Goal: Transaction & Acquisition: Obtain resource

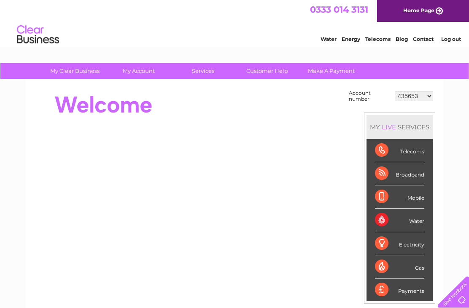
click at [423, 101] on select "435653 919747 30296947" at bounding box center [414, 96] width 38 height 10
select select "919747"
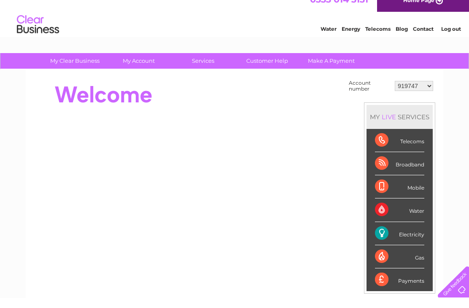
scroll to position [11, 0]
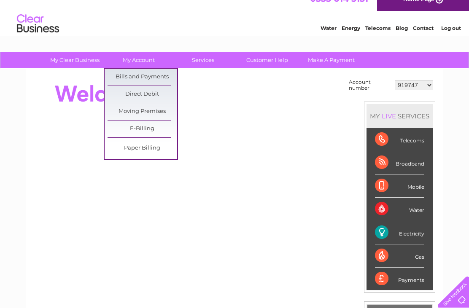
click at [149, 77] on link "Bills and Payments" at bounding box center [143, 77] width 70 height 17
click at [155, 79] on link "Bills and Payments" at bounding box center [143, 77] width 70 height 17
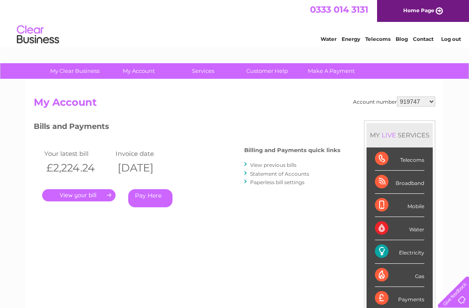
click at [96, 200] on link "." at bounding box center [78, 195] width 73 height 12
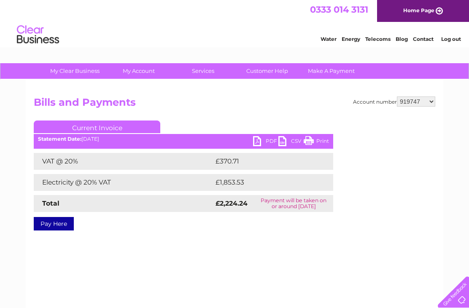
click at [259, 144] on link "PDF" at bounding box center [265, 142] width 25 height 12
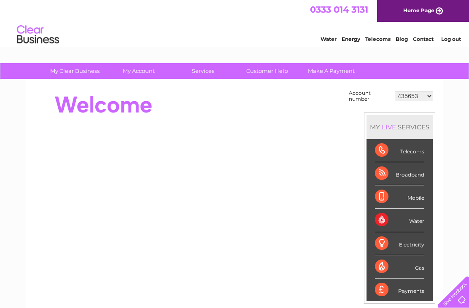
click at [425, 100] on select "435653 919747 30296947" at bounding box center [414, 96] width 38 height 10
select select "919747"
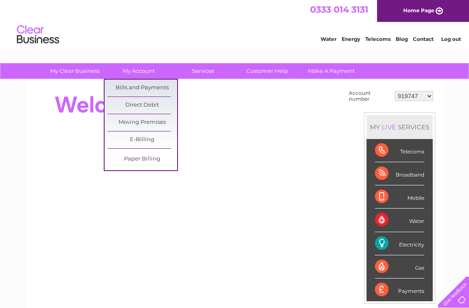
click at [157, 93] on link "Bills and Payments" at bounding box center [143, 88] width 70 height 17
click at [157, 91] on link "Bills and Payments" at bounding box center [143, 88] width 70 height 17
click at [130, 92] on link "Bills and Payments" at bounding box center [143, 88] width 70 height 17
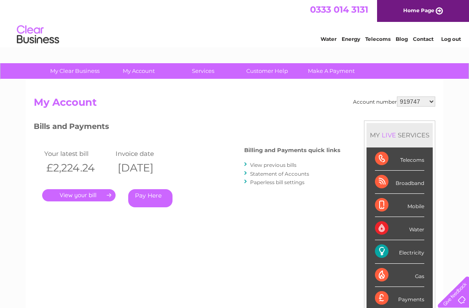
click at [277, 168] on link "View previous bills" at bounding box center [273, 165] width 46 height 6
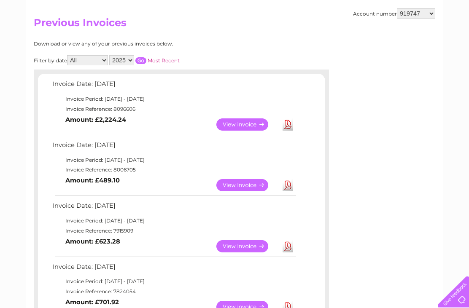
scroll to position [80, 0]
click at [244, 189] on link "View" at bounding box center [247, 185] width 62 height 12
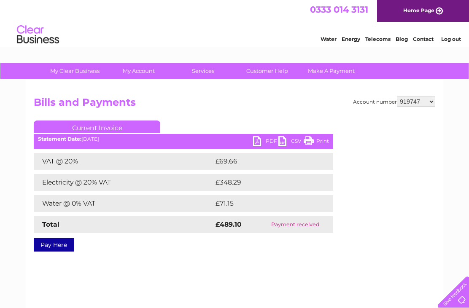
click at [256, 143] on link "PDF" at bounding box center [265, 142] width 25 height 12
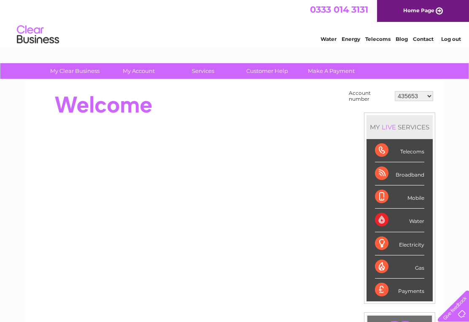
click at [334, 100] on select "435653 919747 30296947" at bounding box center [414, 96] width 38 height 10
select select "919747"
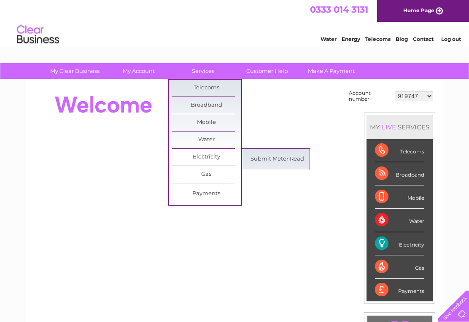
click at [280, 162] on link "Submit Meter Read" at bounding box center [278, 159] width 70 height 17
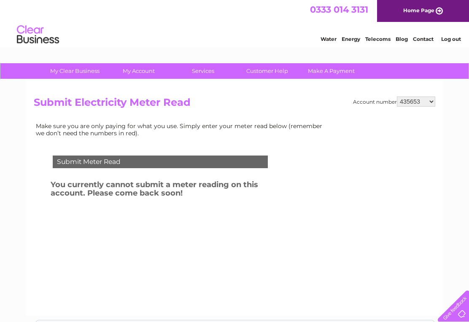
click at [426, 106] on select "435653 919747 30296947" at bounding box center [416, 102] width 38 height 10
select select "919747"
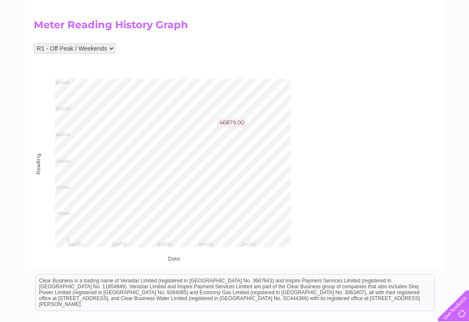
scroll to position [323, 0]
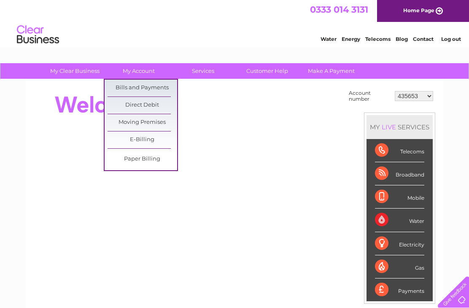
click at [424, 96] on select "435653 919747 30296947" at bounding box center [414, 96] width 38 height 10
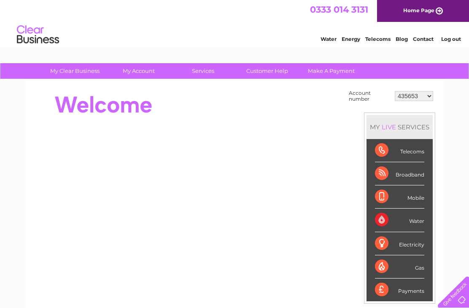
click at [428, 99] on select "435653 919747 30296947" at bounding box center [414, 96] width 38 height 10
select select "919747"
click at [201, 84] on div "Account number 435653 919747 30296947 MY LIVE SERVICES Telecoms Broadband Mobil…" at bounding box center [235, 237] width 418 height 315
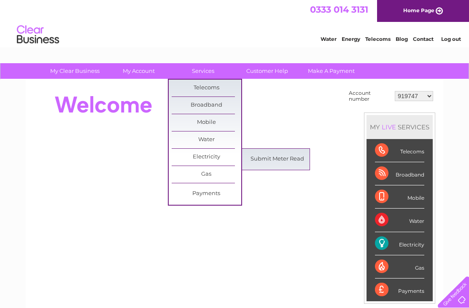
click at [281, 162] on link "Submit Meter Read" at bounding box center [278, 159] width 70 height 17
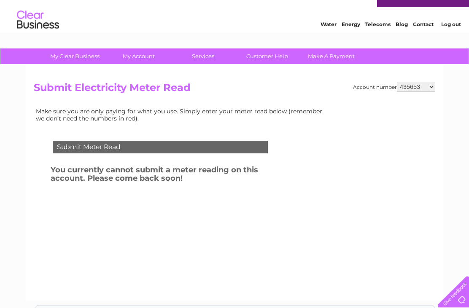
click at [434, 88] on select "435653 919747 30296947" at bounding box center [416, 87] width 38 height 10
select select "919747"
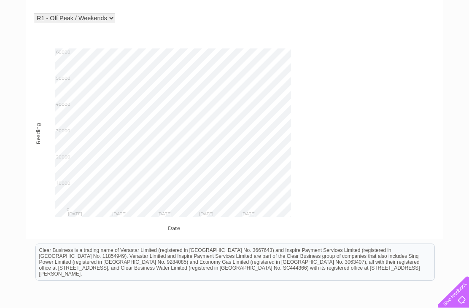
scroll to position [353, 0]
click at [273, 294] on html "Clear Business is a trading name of Verastar Limited (registered in [GEOGRAPHIC…" at bounding box center [234, 267] width 469 height 54
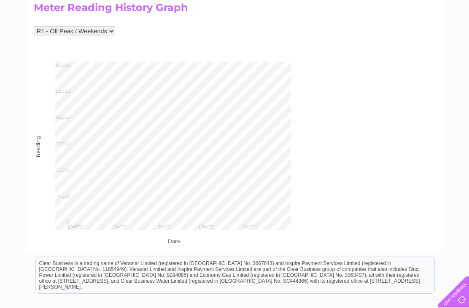
scroll to position [339, 0]
click at [89, 221] on body "My Clear Business Login Details My Details My Preferences Link Account My Accou…" at bounding box center [234, 33] width 469 height 744
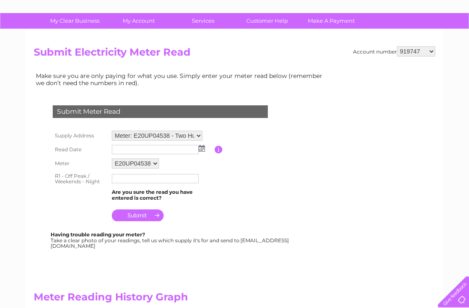
scroll to position [50, 0]
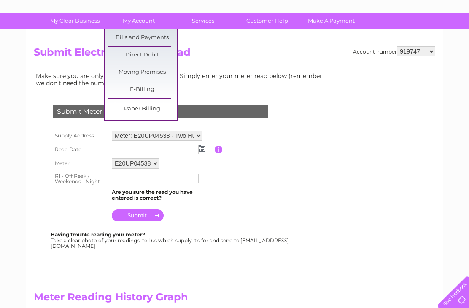
click at [147, 35] on link "Bills and Payments" at bounding box center [143, 38] width 70 height 17
click at [146, 35] on link "Bills and Payments" at bounding box center [143, 38] width 70 height 17
click at [143, 39] on link "Bills and Payments" at bounding box center [143, 38] width 70 height 17
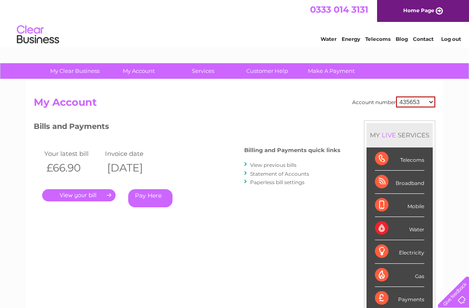
click at [271, 165] on link "View previous bills" at bounding box center [273, 165] width 46 height 6
click at [270, 168] on link "View previous bills" at bounding box center [273, 165] width 46 height 6
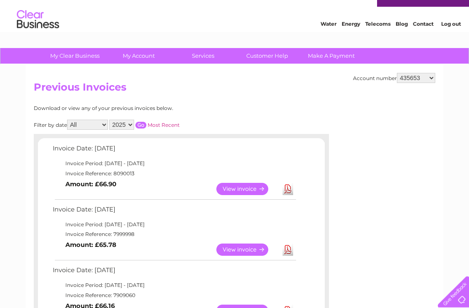
click at [430, 78] on select "435653 919747 30296947" at bounding box center [416, 78] width 38 height 10
select select "919747"
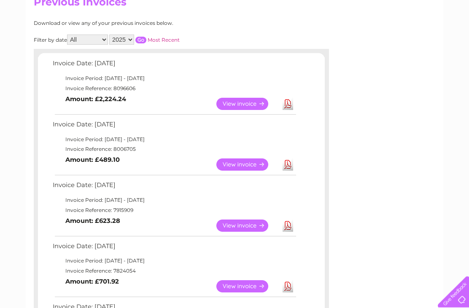
scroll to position [100, 0]
click at [246, 164] on link "View" at bounding box center [247, 165] width 62 height 12
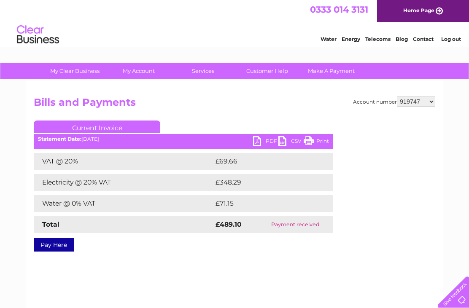
click at [257, 142] on link "PDF" at bounding box center [265, 142] width 25 height 12
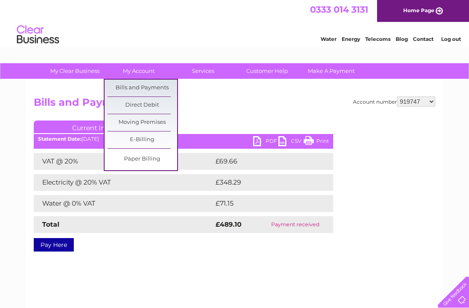
click at [143, 87] on link "Bills and Payments" at bounding box center [143, 88] width 70 height 17
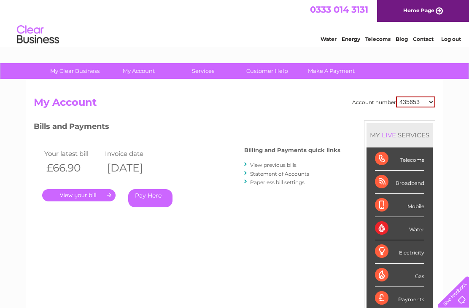
click at [269, 168] on link "View previous bills" at bounding box center [273, 165] width 46 height 6
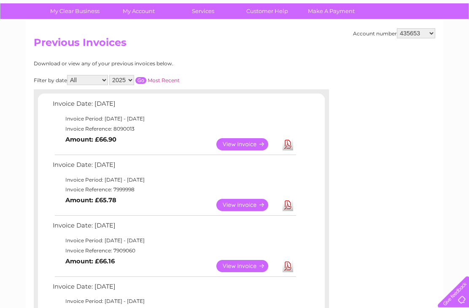
scroll to position [61, 0]
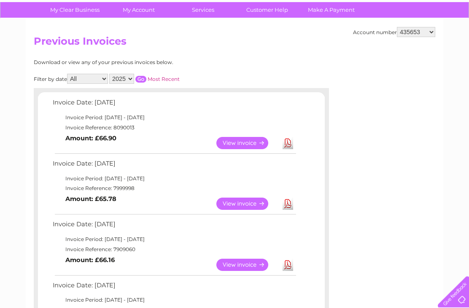
click at [421, 31] on select "435653 919747 30296947" at bounding box center [416, 32] width 38 height 10
select select "919747"
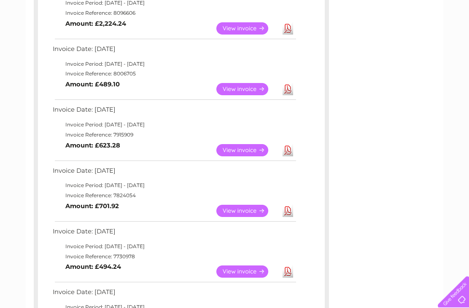
scroll to position [176, 0]
click at [252, 92] on link "View" at bounding box center [247, 89] width 62 height 12
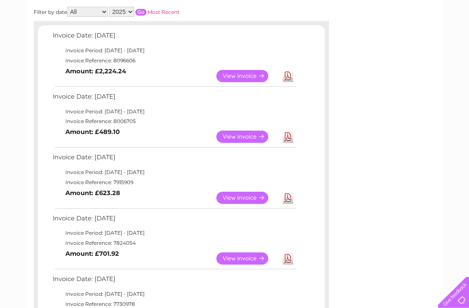
scroll to position [112, 0]
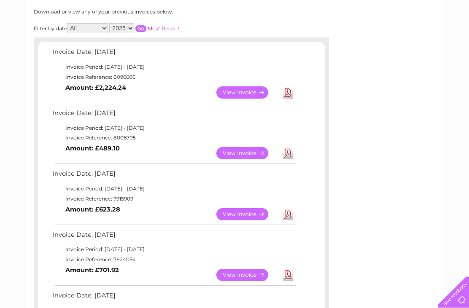
click at [253, 209] on link "View" at bounding box center [247, 214] width 62 height 12
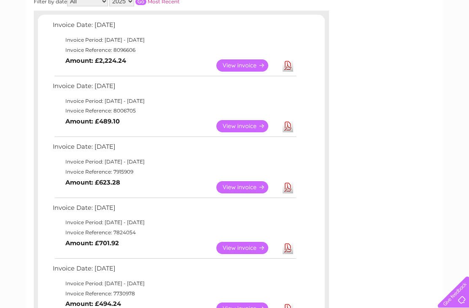
click at [285, 187] on link "Download" at bounding box center [288, 187] width 11 height 12
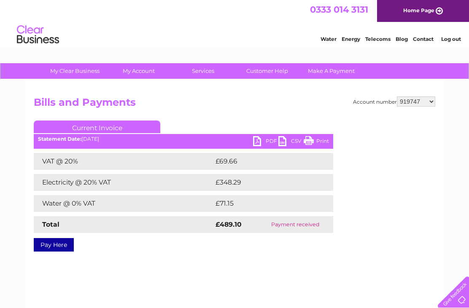
click at [262, 143] on link "PDF" at bounding box center [265, 142] width 25 height 12
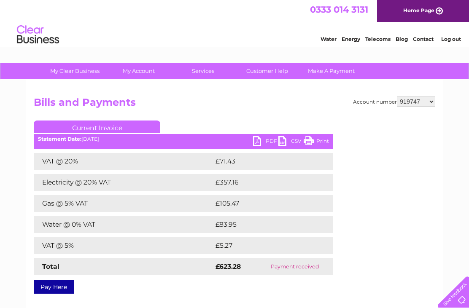
click at [259, 143] on link "PDF" at bounding box center [265, 142] width 25 height 12
